Goal: Task Accomplishment & Management: Complete application form

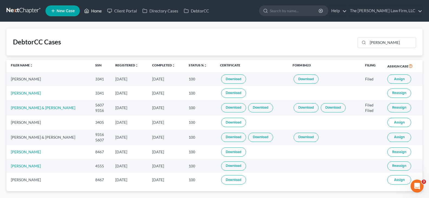
click at [100, 11] on link "Home" at bounding box center [92, 11] width 23 height 10
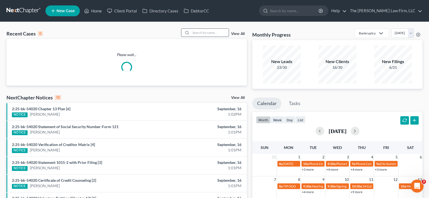
click at [211, 33] on input "search" at bounding box center [210, 33] width 38 height 8
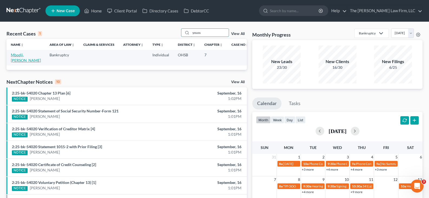
type input "youss"
click at [23, 59] on link "Mbodji, [PERSON_NAME]" at bounding box center [26, 57] width 30 height 10
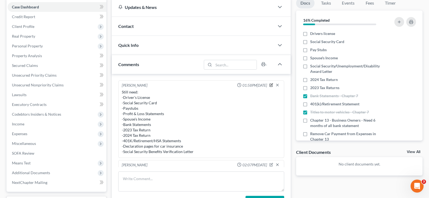
click at [269, 85] on icon "button" at bounding box center [271, 85] width 4 height 4
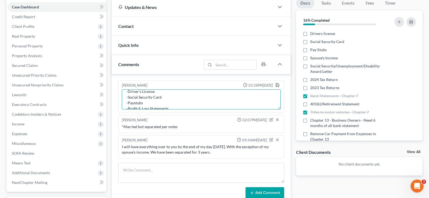
scroll to position [22, 0]
click at [158, 104] on textarea "Still need: -Driver's License -Social Security Card -Paystubs -Profit & Loss St…" at bounding box center [201, 99] width 159 height 20
type textarea "Still need: -Driver's License -Social Security Card -Paystubs -Profit & Loss St…"
click at [278, 85] on icon "button" at bounding box center [277, 85] width 4 height 4
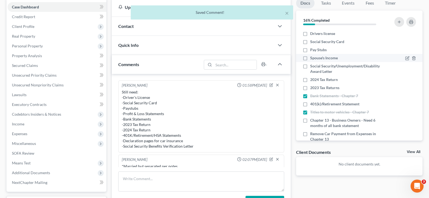
scroll to position [31, 0]
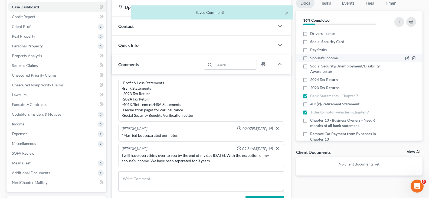
click at [310, 58] on label "Spouse's Income" at bounding box center [324, 57] width 28 height 5
click at [312, 58] on input "Spouse's Income" at bounding box center [314, 57] width 4 height 4
checkbox input "true"
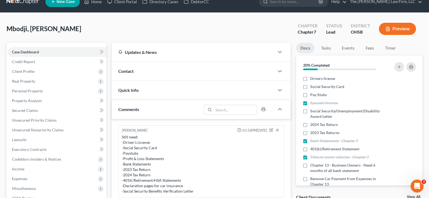
scroll to position [0, 0]
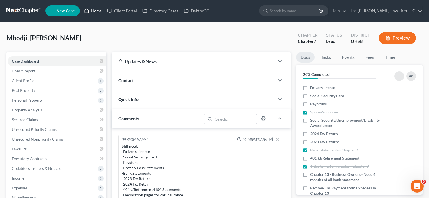
click at [98, 11] on link "Home" at bounding box center [92, 11] width 23 height 10
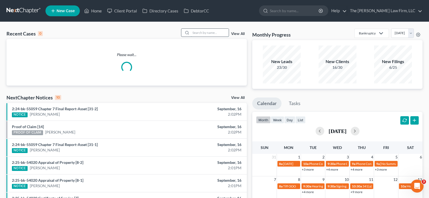
click at [193, 34] on input "search" at bounding box center [210, 33] width 38 height 8
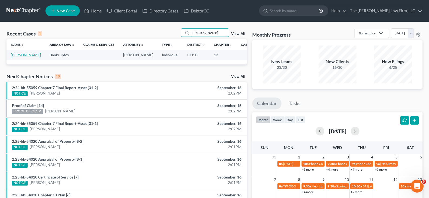
type input "[PERSON_NAME]"
click at [16, 57] on link "[PERSON_NAME]" at bounding box center [26, 54] width 30 height 5
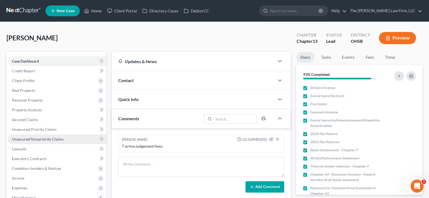
click at [34, 138] on span "Unsecured Nonpriority Claims" at bounding box center [38, 139] width 52 height 5
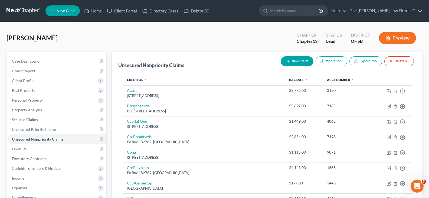
click at [287, 61] on line "button" at bounding box center [288, 61] width 2 height 0
select select "0"
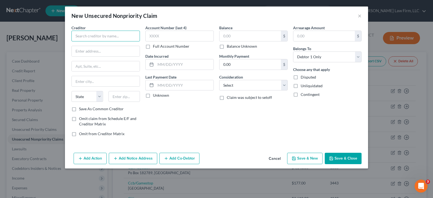
click at [84, 38] on input "text" at bounding box center [105, 36] width 68 height 11
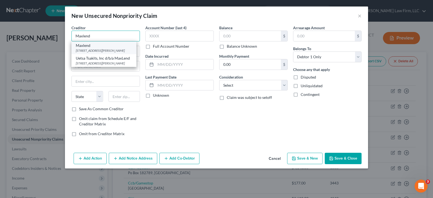
type input "Maxlend"
click at [86, 49] on div "[STREET_ADDRESS][PERSON_NAME]" at bounding box center [104, 50] width 56 height 5
type input "PO Box 760"
type input "[PERSON_NAME]"
select select "29"
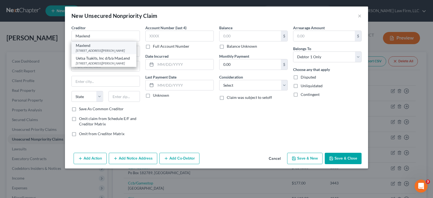
type input "58770-0703"
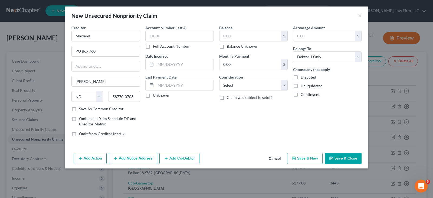
click at [306, 158] on button "Save & New" at bounding box center [304, 157] width 35 height 11
select select "0"
click at [79, 37] on input "text" at bounding box center [105, 36] width 68 height 11
type input "Aetna"
click at [99, 52] on input "text" at bounding box center [106, 51] width 68 height 10
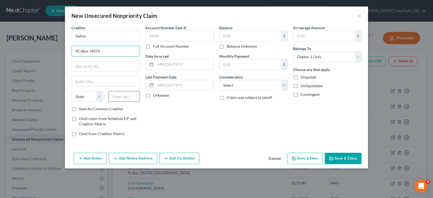
type input "PO Box 14079"
click at [115, 98] on input "text" at bounding box center [124, 96] width 32 height 11
type input "40512"
type input "[GEOGRAPHIC_DATA]"
select select "18"
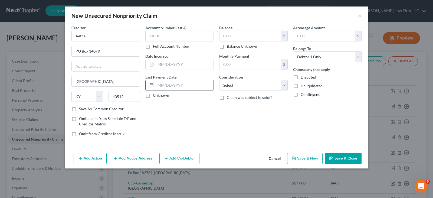
click at [161, 87] on input "text" at bounding box center [184, 85] width 58 height 10
click at [301, 158] on button "Save & New" at bounding box center [304, 157] width 35 height 11
select select "0"
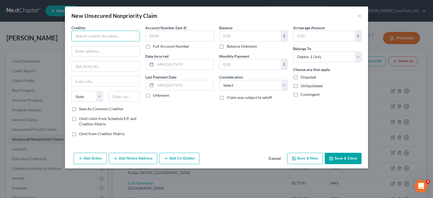
click at [124, 37] on input "text" at bounding box center [105, 36] width 68 height 11
type input "Ortho Alliance"
click at [110, 52] on input "text" at bounding box center [106, 51] width 68 height 10
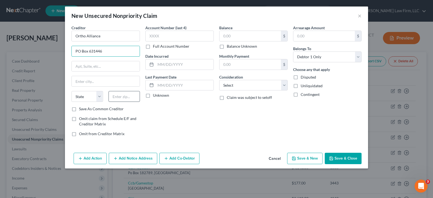
type input "PO Box 631446"
click at [120, 97] on input "text" at bounding box center [124, 96] width 32 height 11
type input "45263"
type input "[GEOGRAPHIC_DATA]"
select select "36"
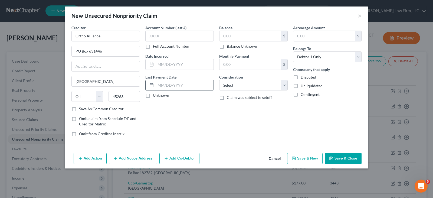
click at [189, 85] on input "text" at bounding box center [184, 85] width 58 height 10
click at [300, 158] on button "Save & New" at bounding box center [304, 157] width 35 height 11
select select "0"
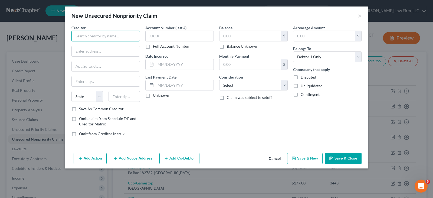
click at [93, 36] on input "text" at bounding box center [105, 36] width 68 height 11
type input "MD1Stop Urgent Care"
click at [89, 51] on input "text" at bounding box center [106, 51] width 68 height 10
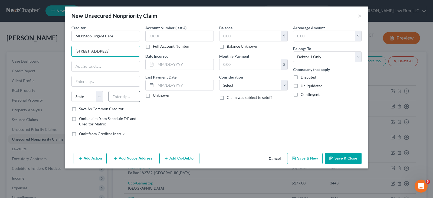
type input "[STREET_ADDRESS]"
click at [119, 98] on input "text" at bounding box center [124, 96] width 32 height 11
type input "43035"
click at [169, 85] on input "text" at bounding box center [184, 85] width 58 height 10
click at [297, 160] on button "Save & New" at bounding box center [304, 157] width 35 height 11
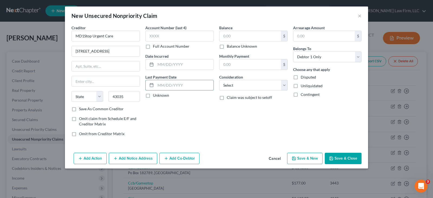
select select "0"
click at [359, 15] on button "×" at bounding box center [359, 15] width 4 height 6
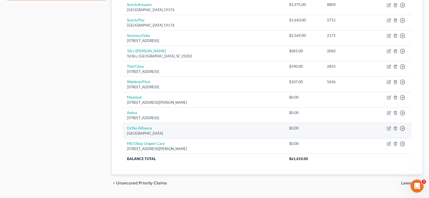
scroll to position [273, 0]
